Goal: Transaction & Acquisition: Purchase product/service

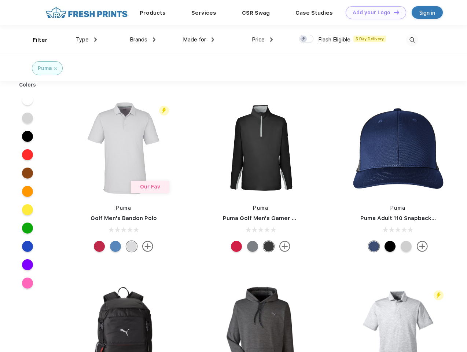
click at [373, 12] on link "Add your Logo Design Tool" at bounding box center [376, 12] width 61 height 13
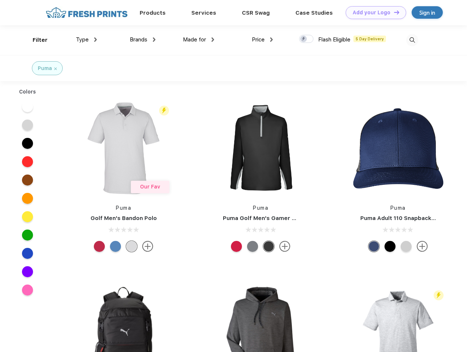
click at [0, 0] on div "Design Tool" at bounding box center [0, 0] width 0 height 0
click at [394, 12] on link "Add your Logo Design Tool" at bounding box center [376, 12] width 61 height 13
click at [35, 40] on div "Filter" at bounding box center [40, 40] width 15 height 8
click at [87, 40] on span "Type" at bounding box center [82, 39] width 13 height 7
click at [143, 40] on span "Brands" at bounding box center [139, 39] width 18 height 7
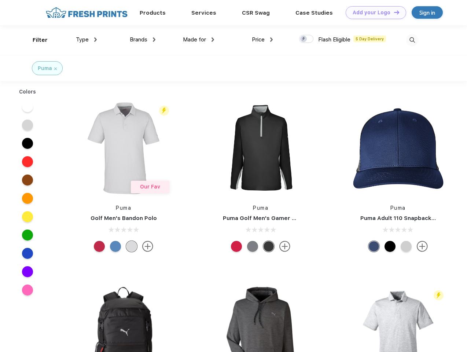
click at [199, 40] on span "Made for" at bounding box center [194, 39] width 23 height 7
click at [263, 40] on span "Price" at bounding box center [258, 39] width 13 height 7
click at [307, 39] on div at bounding box center [306, 39] width 14 height 8
click at [304, 39] on input "checkbox" at bounding box center [301, 36] width 5 height 5
click at [412, 40] on img at bounding box center [412, 40] width 12 height 12
